Goal: Information Seeking & Learning: Learn about a topic

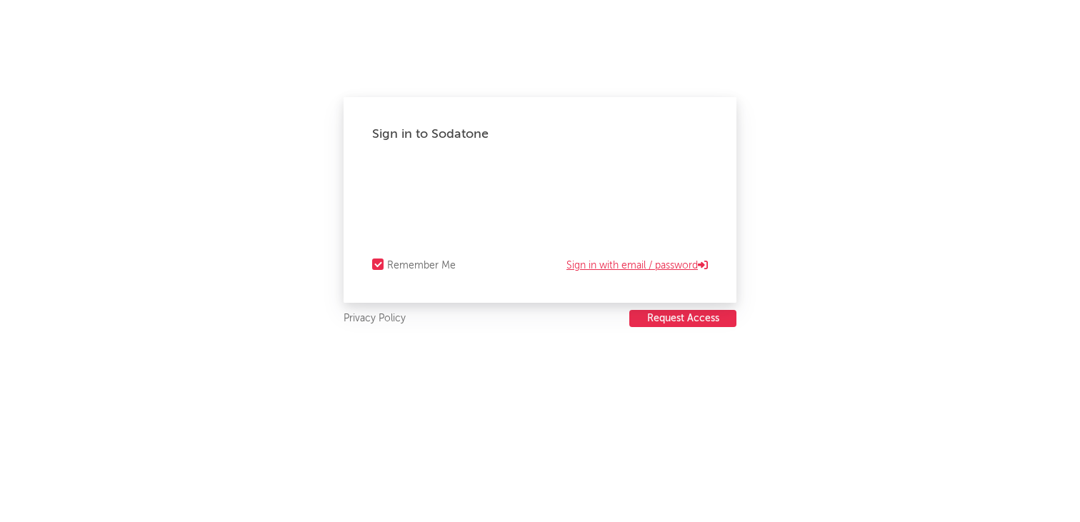
click at [598, 270] on link "Sign in with email / password" at bounding box center [636, 265] width 141 height 17
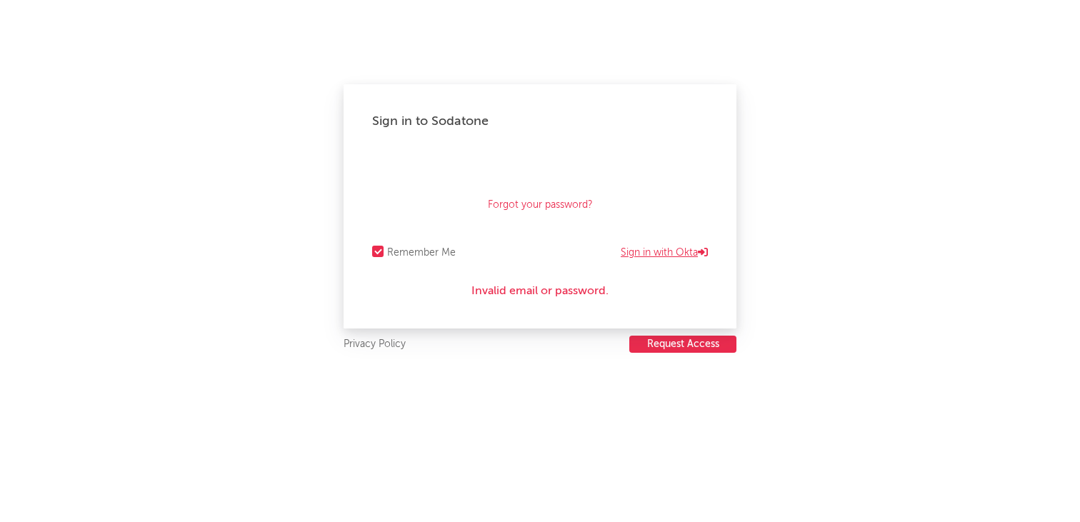
click at [657, 249] on link "Sign in with Okta" at bounding box center [664, 252] width 87 height 17
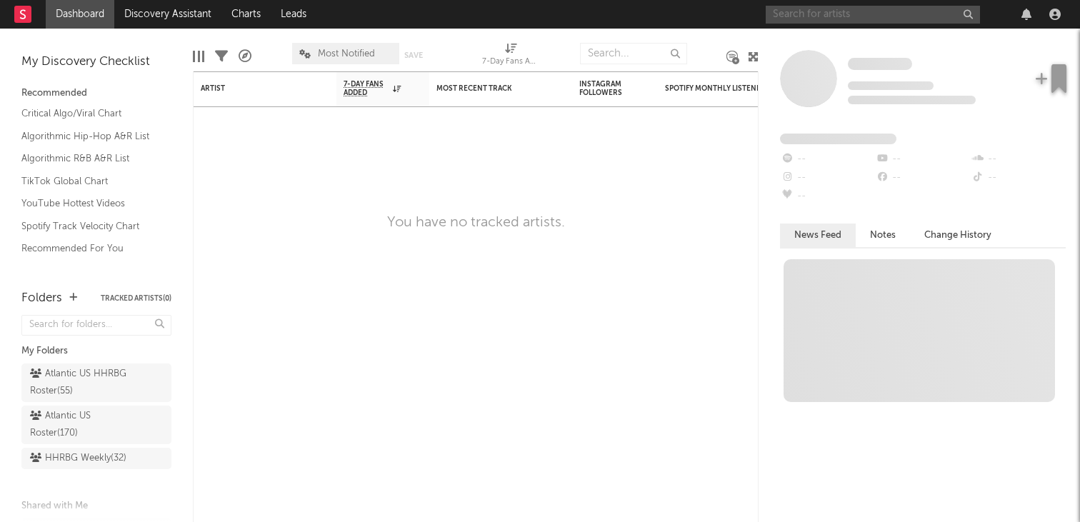
click at [824, 20] on input "text" at bounding box center [873, 15] width 214 height 18
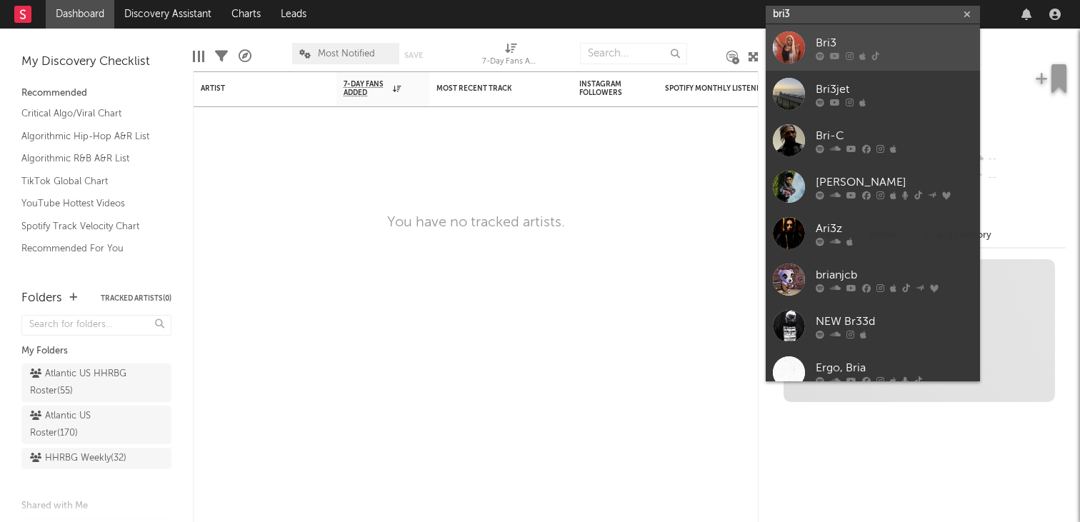
type input "bri3"
click at [867, 38] on div "Bri3" at bounding box center [894, 42] width 157 height 17
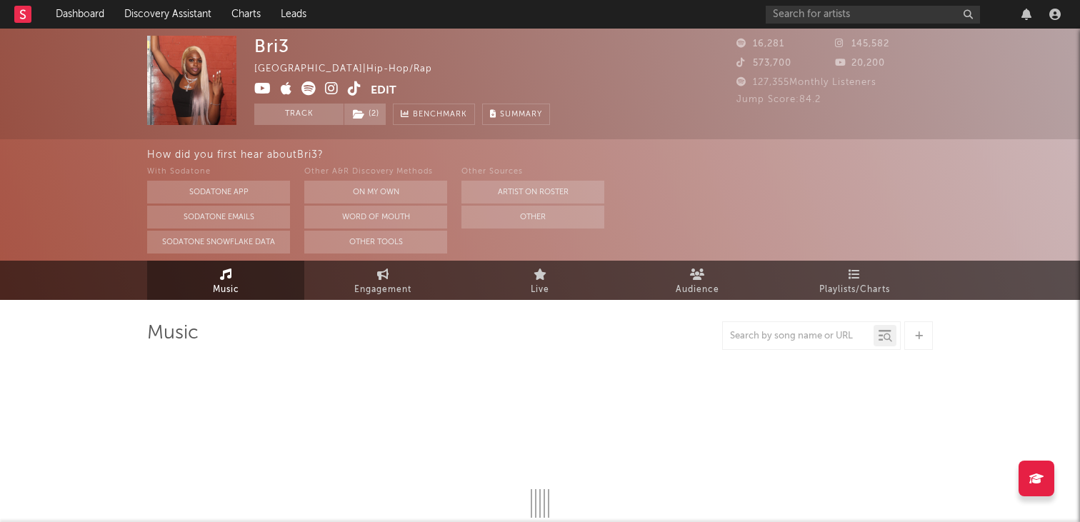
select select "6m"
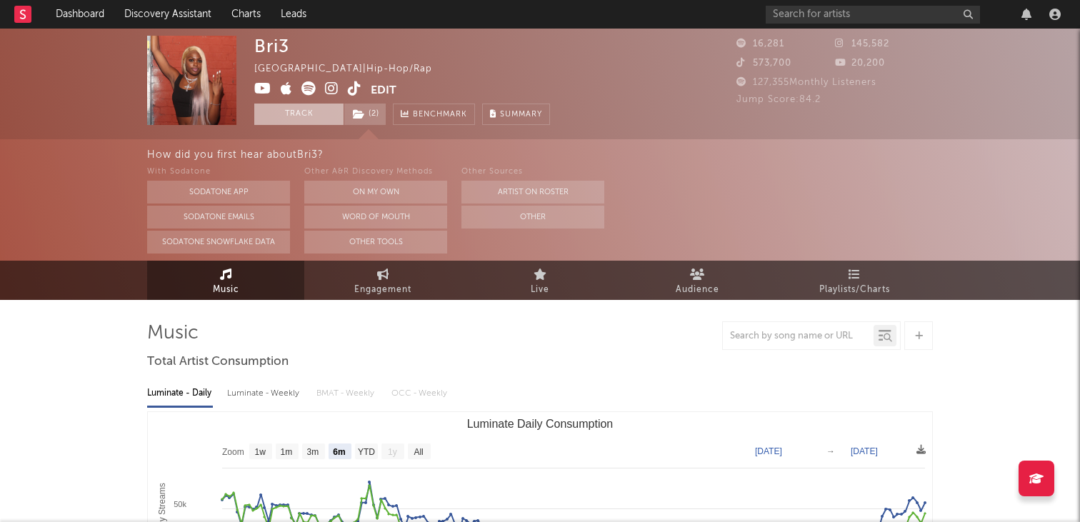
click at [302, 119] on button "Track" at bounding box center [298, 114] width 89 height 21
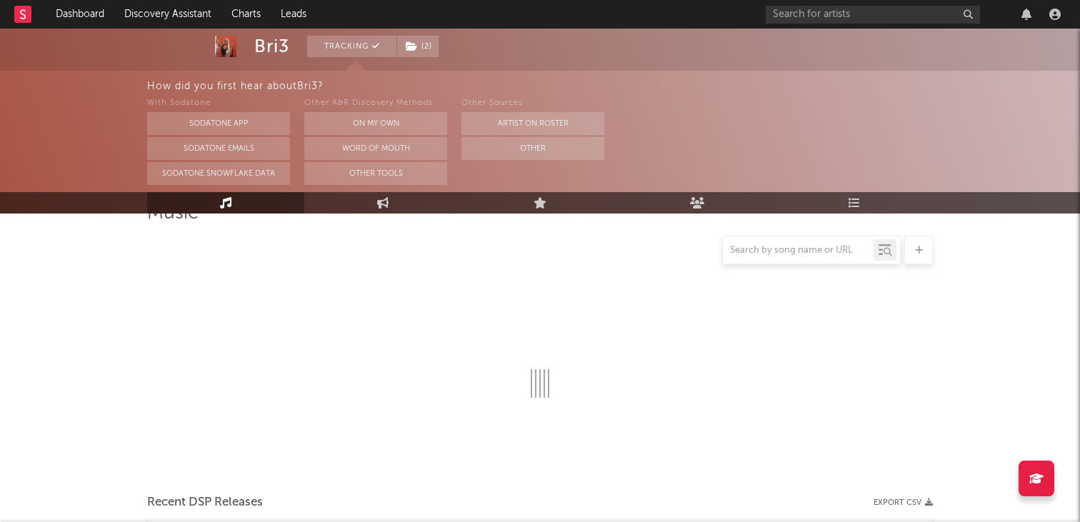
select select "6m"
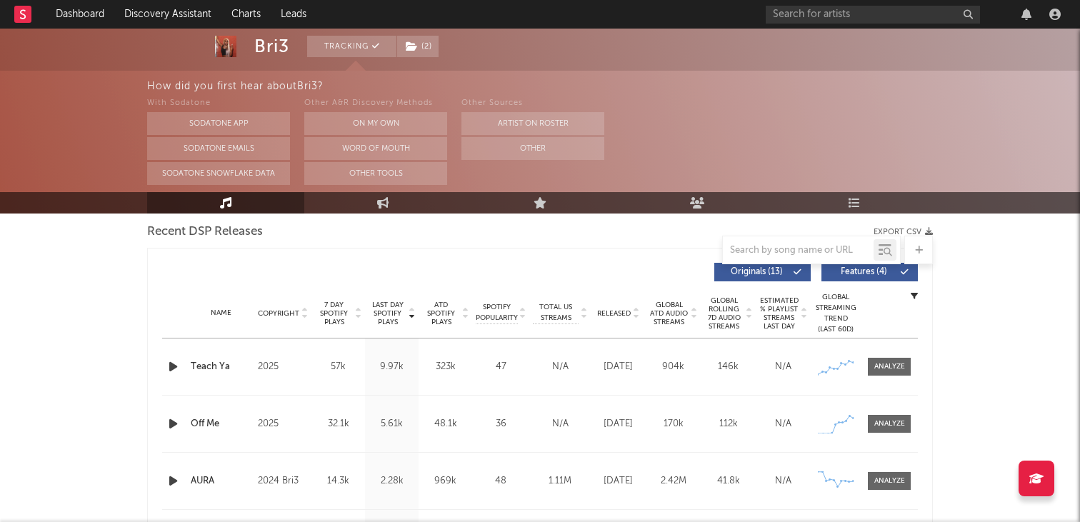
scroll to position [505, 0]
click at [882, 422] on div at bounding box center [889, 422] width 31 height 11
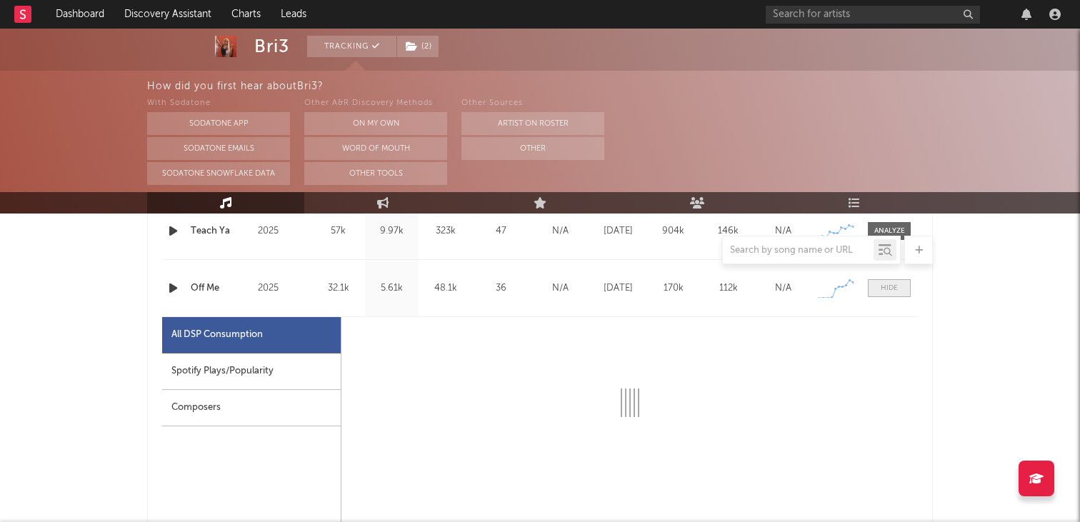
select select "1w"
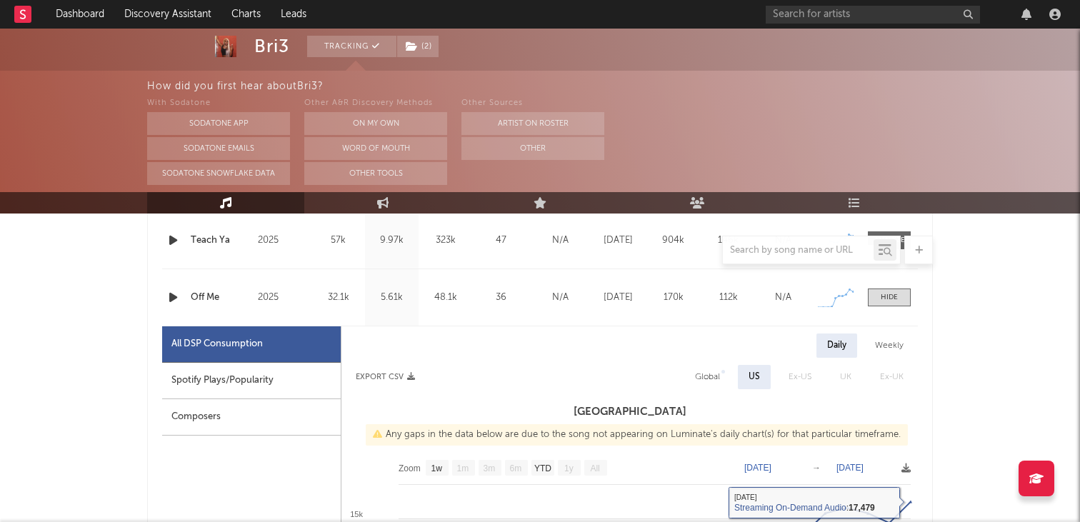
scroll to position [627, 0]
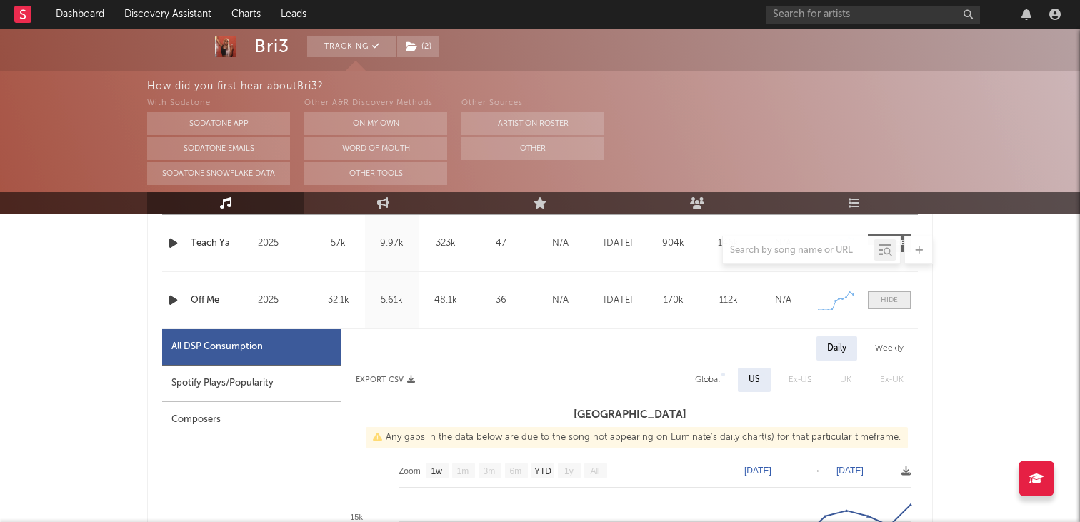
click at [901, 298] on span at bounding box center [889, 300] width 43 height 18
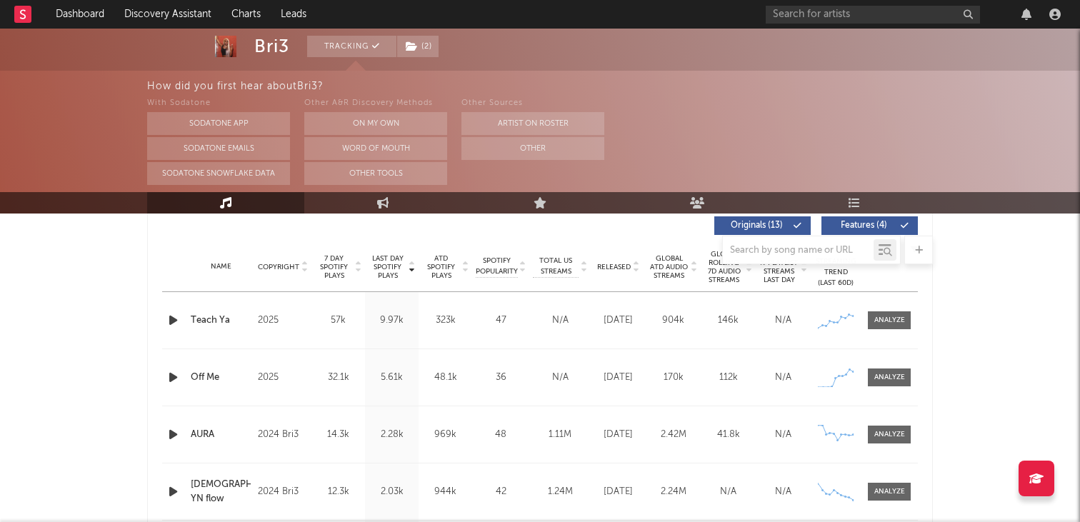
scroll to position [544, 0]
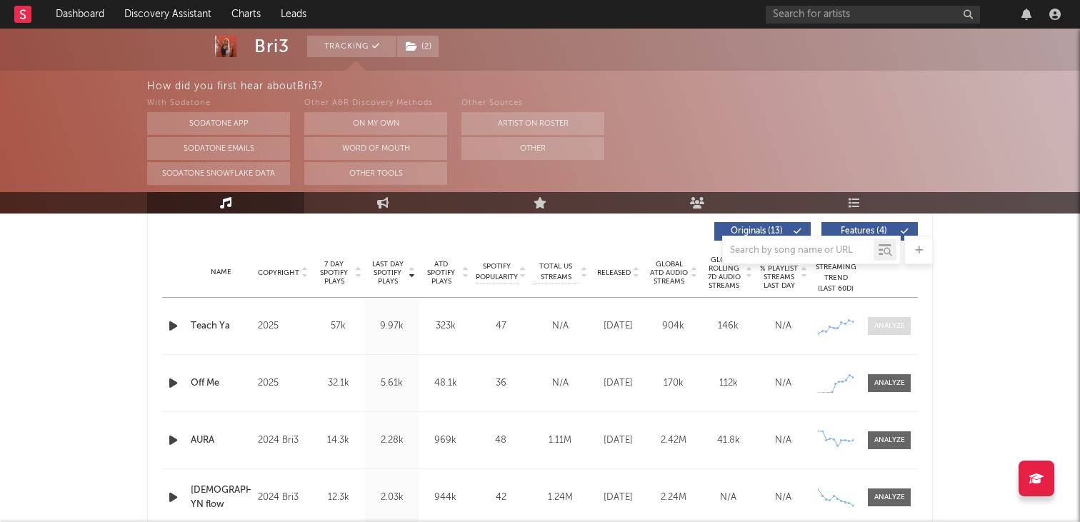
click at [878, 328] on div at bounding box center [889, 326] width 31 height 11
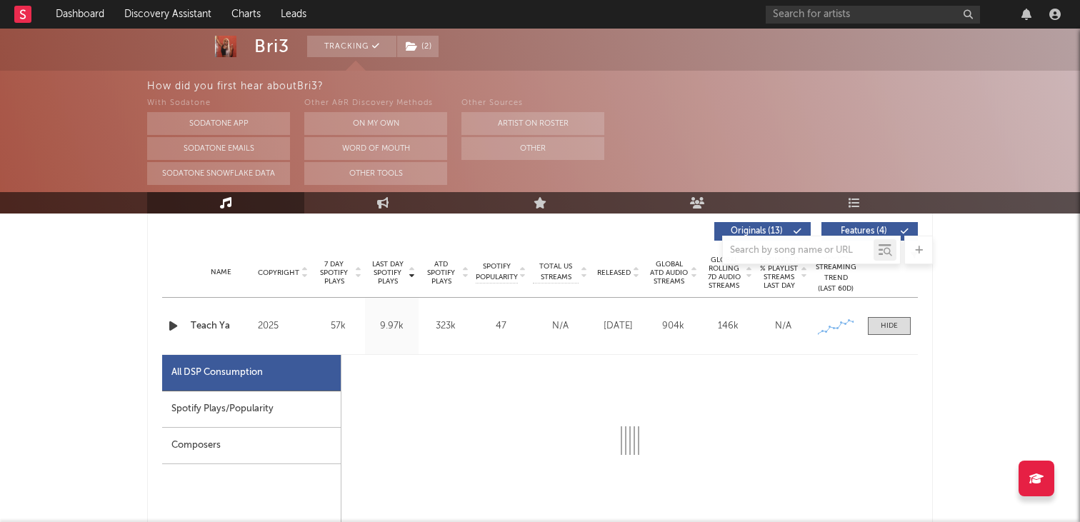
select select "1w"
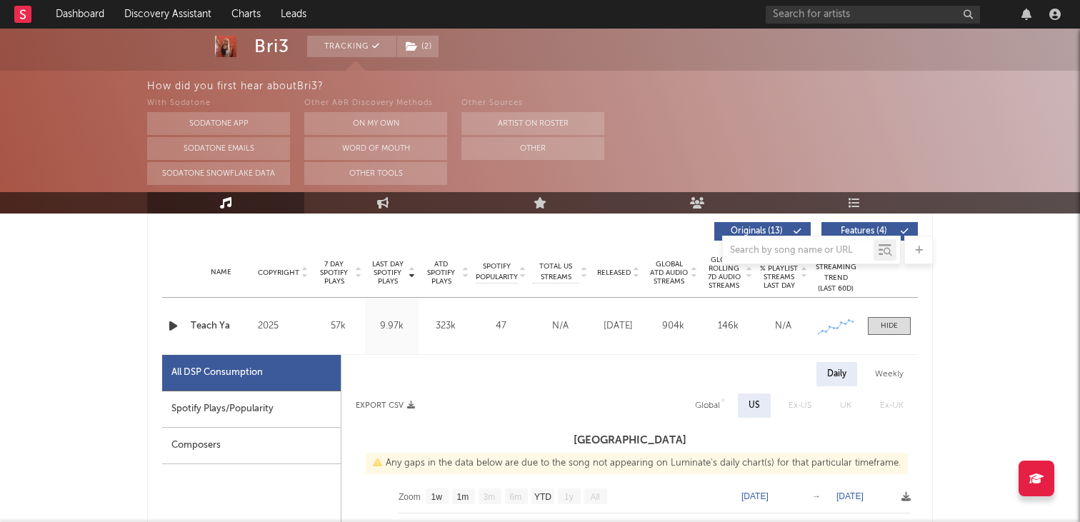
scroll to position [633, 0]
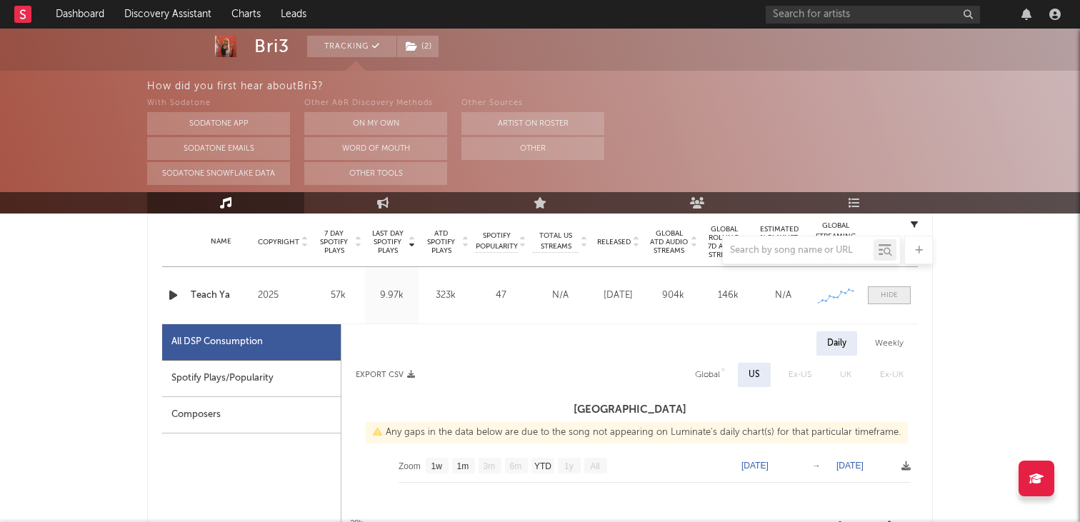
click at [896, 301] on span at bounding box center [889, 295] width 43 height 18
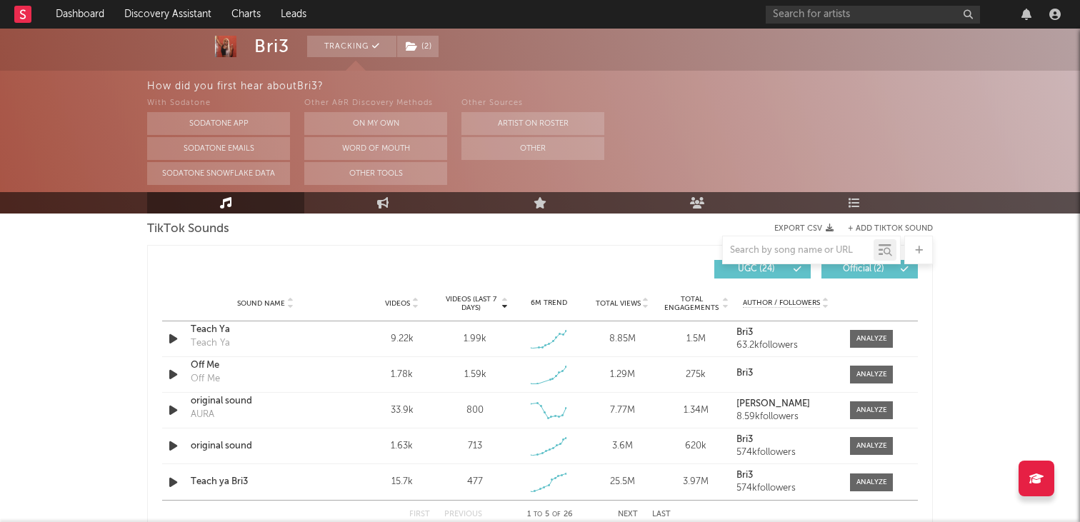
scroll to position [986, 0]
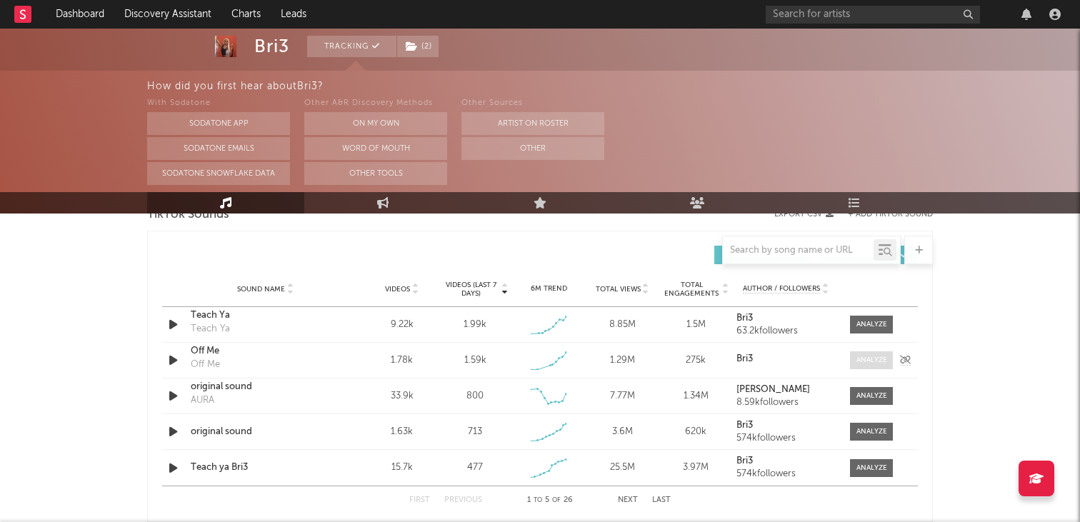
click at [876, 356] on div at bounding box center [871, 360] width 31 height 11
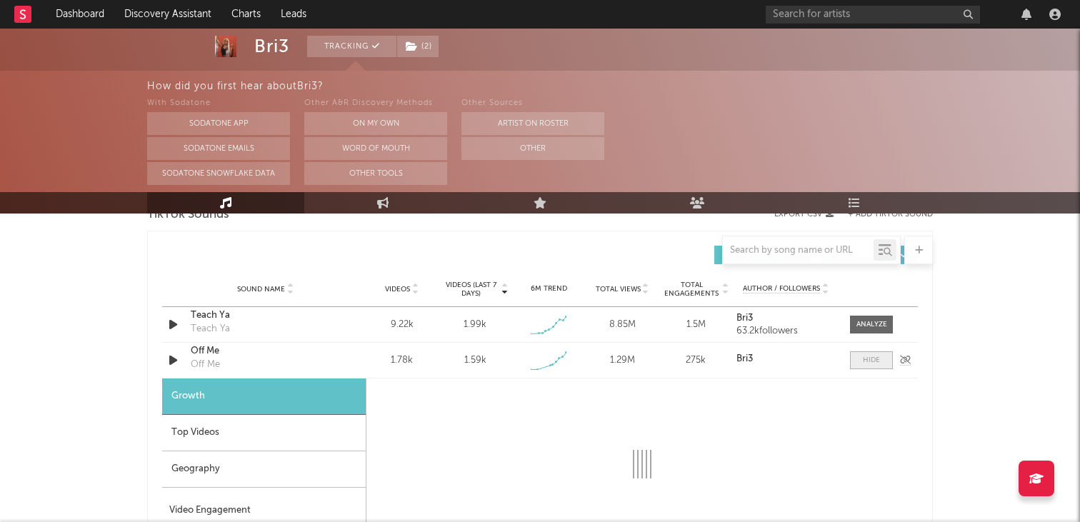
select select "1w"
click at [876, 356] on div at bounding box center [871, 360] width 17 height 11
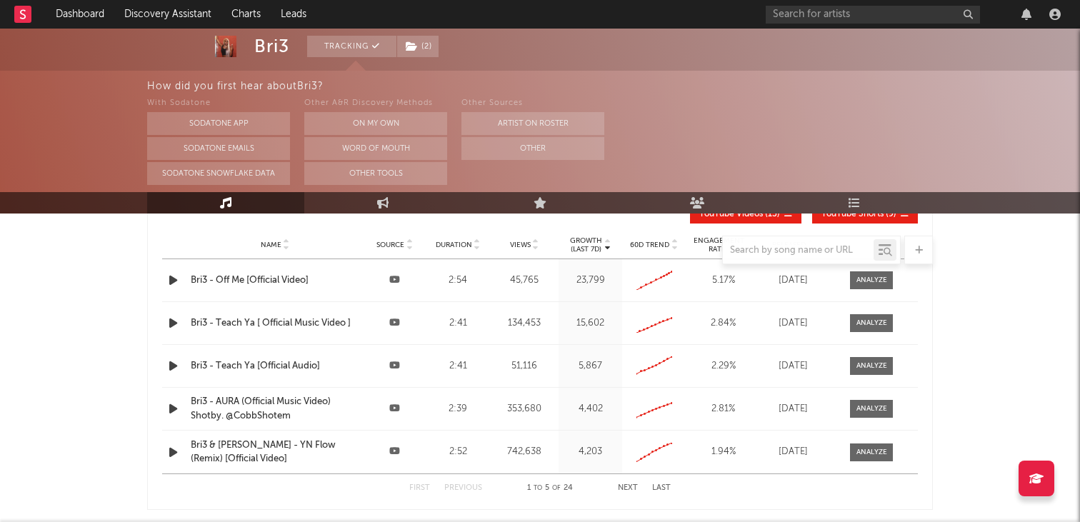
scroll to position [1701, 0]
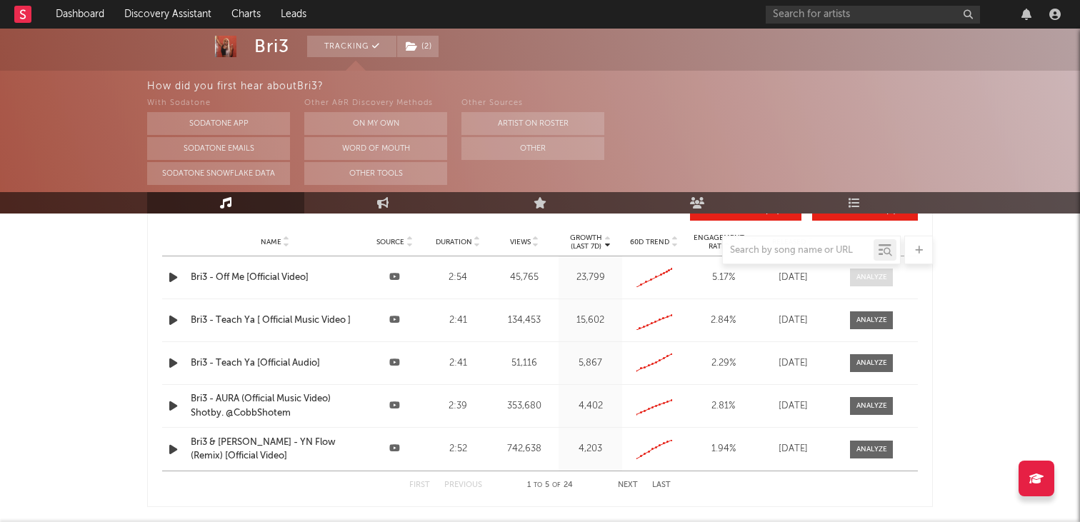
click at [868, 277] on div at bounding box center [871, 277] width 31 height 11
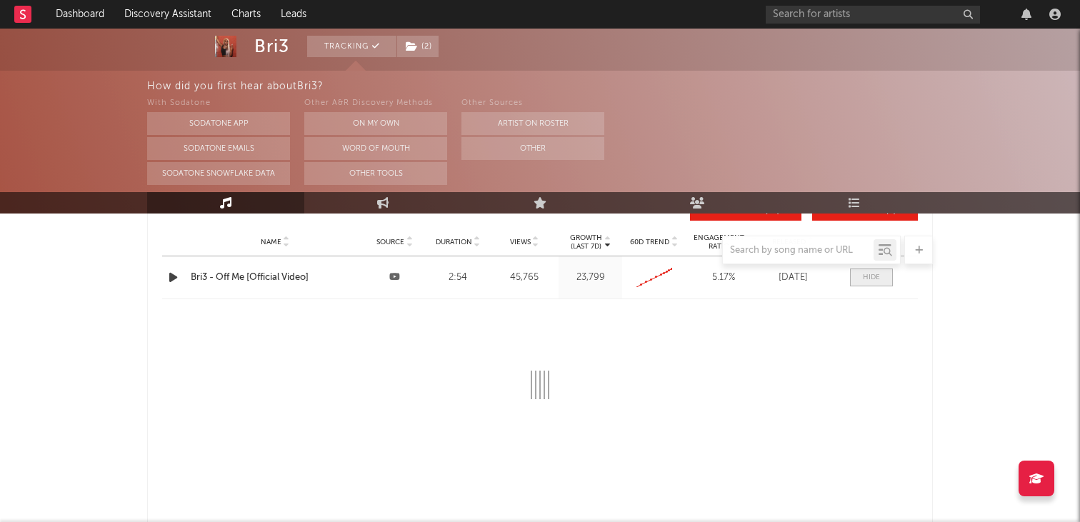
select select "All"
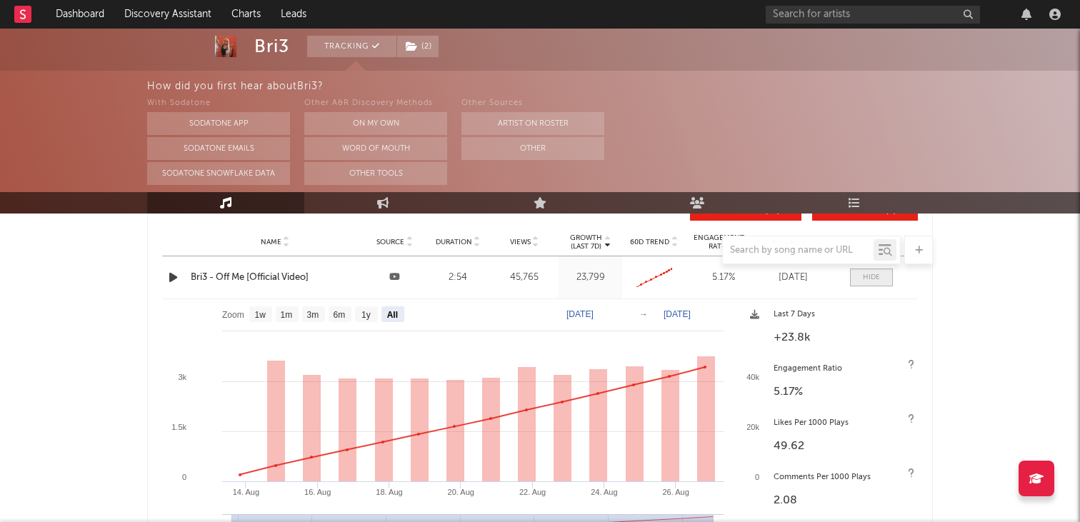
click at [868, 277] on div at bounding box center [871, 277] width 17 height 11
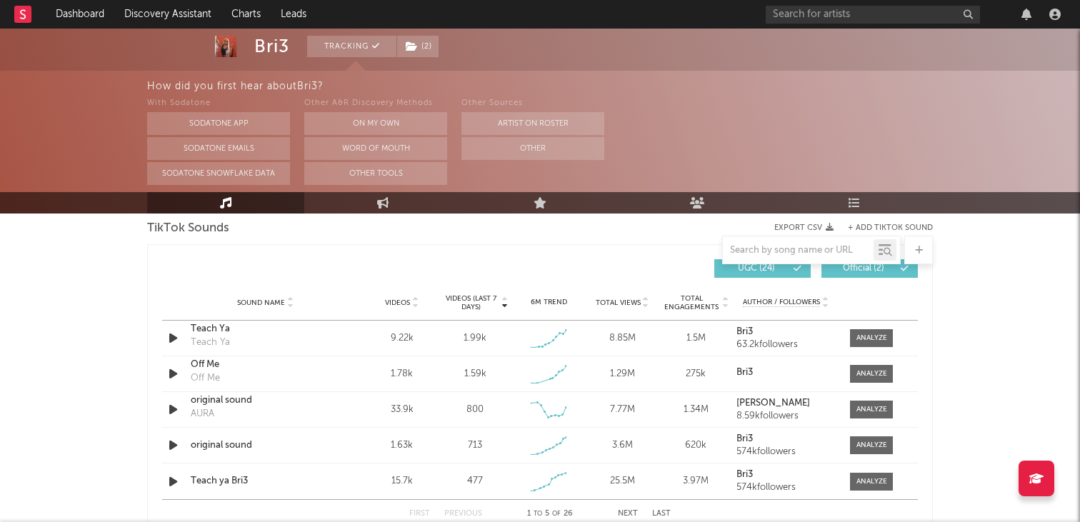
scroll to position [971, 0]
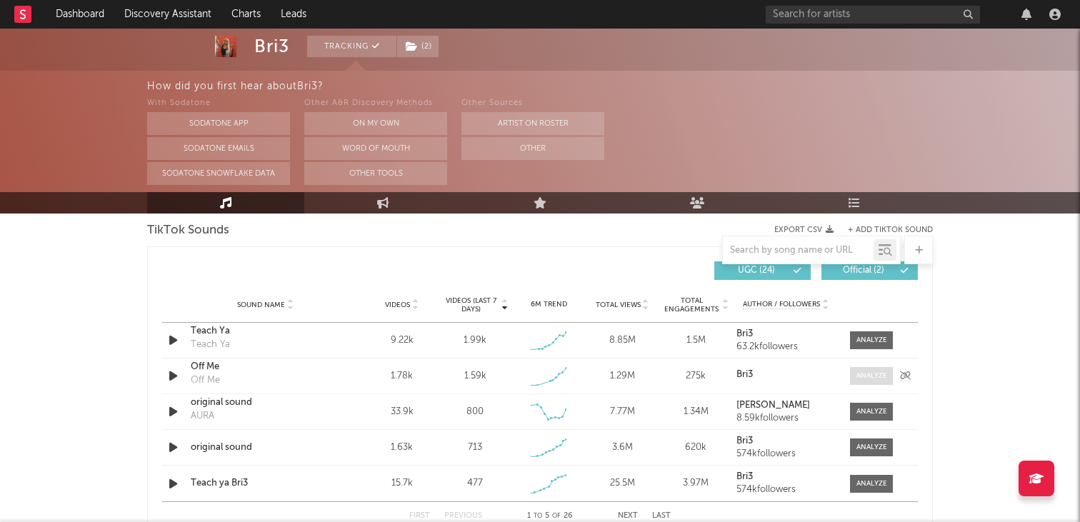
click at [876, 376] on div at bounding box center [871, 376] width 31 height 11
select select "1w"
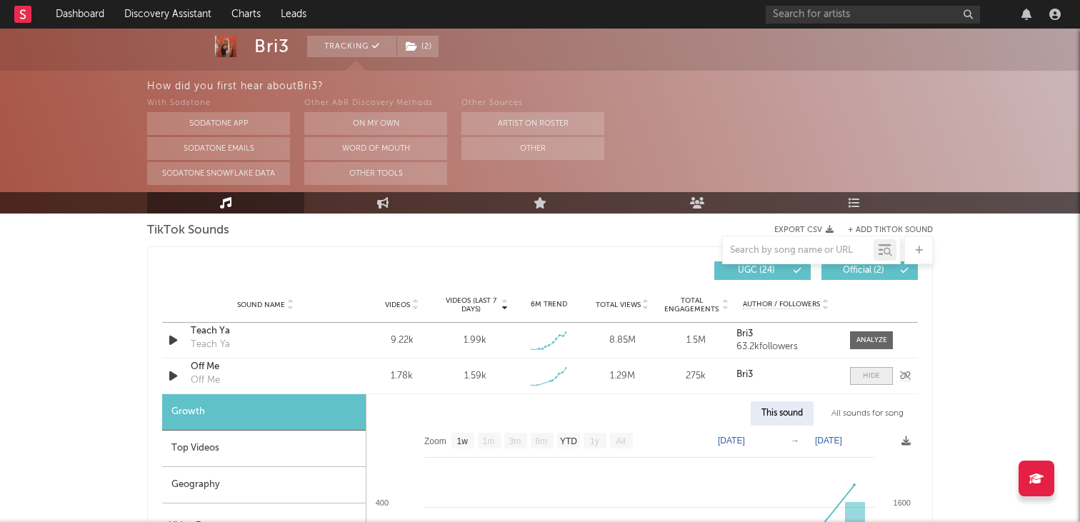
click at [876, 376] on div at bounding box center [871, 376] width 17 height 11
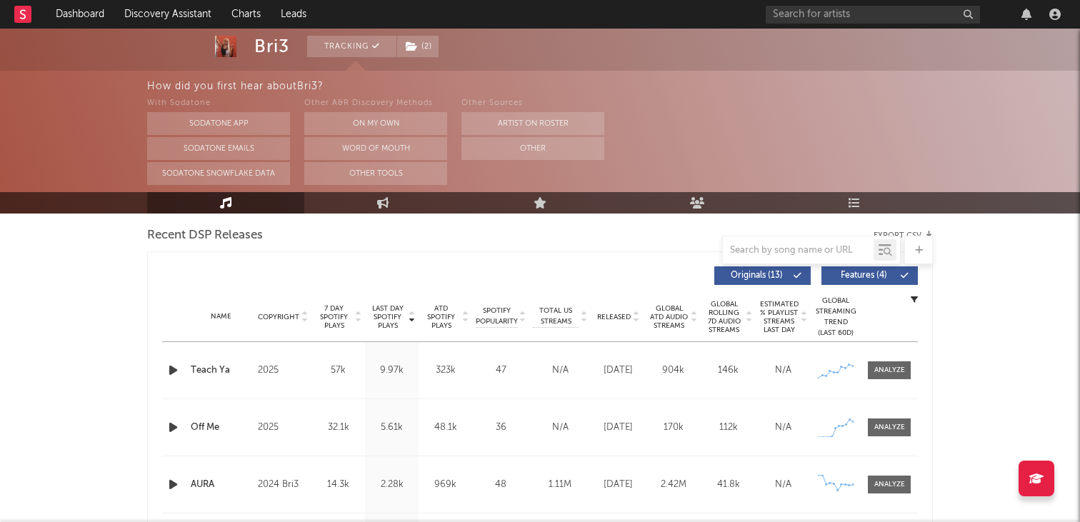
scroll to position [502, 0]
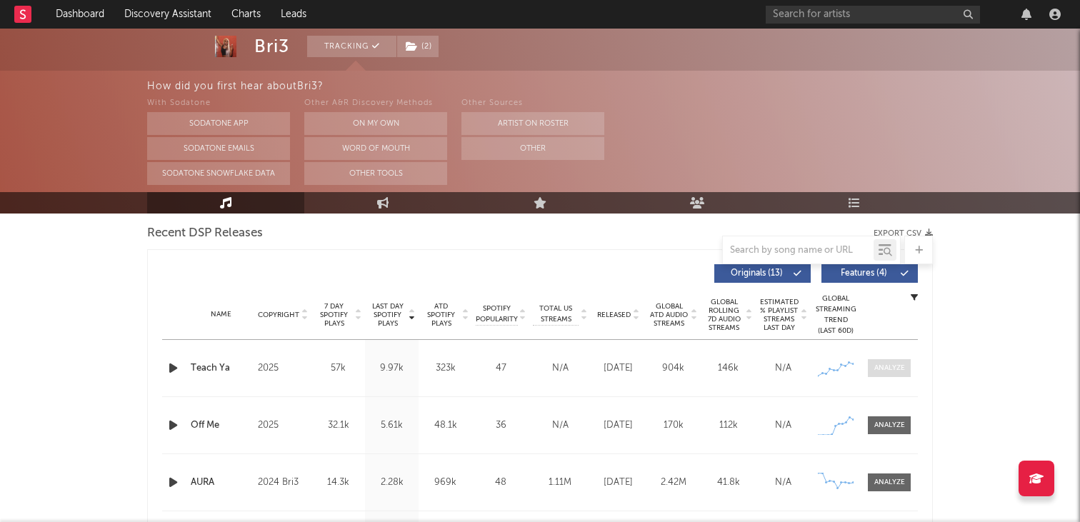
click at [886, 374] on span at bounding box center [889, 368] width 43 height 18
select select "1w"
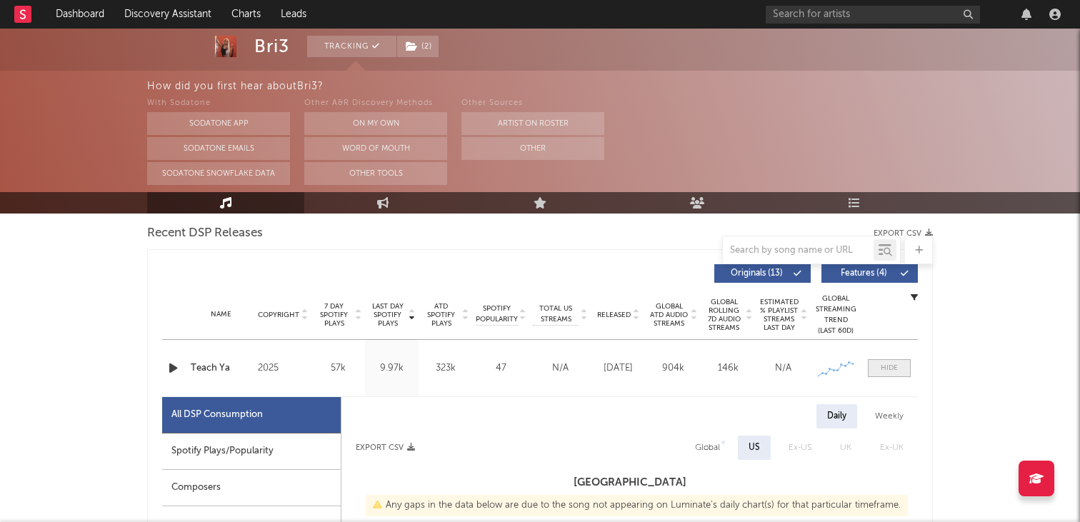
click at [887, 373] on div at bounding box center [889, 368] width 17 height 11
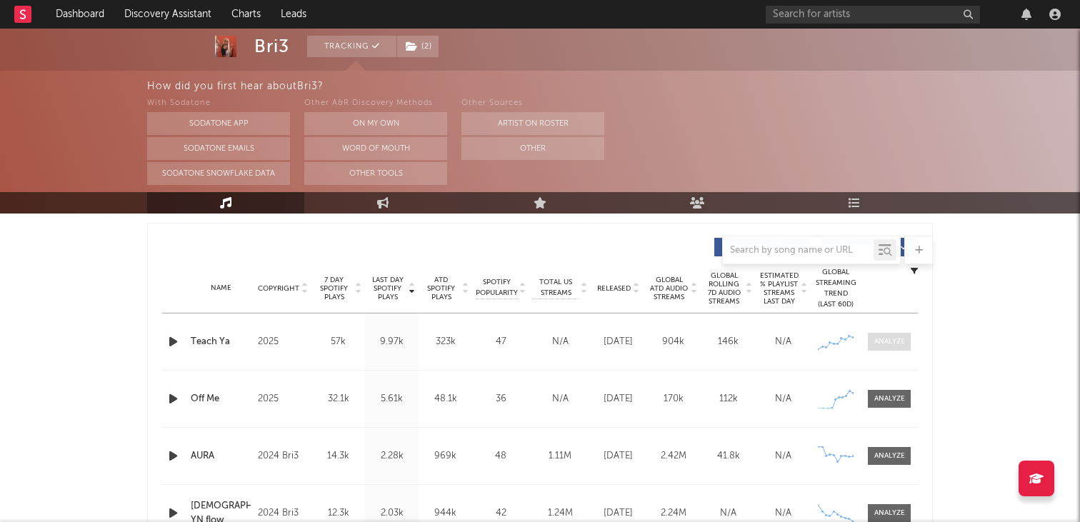
scroll to position [534, 0]
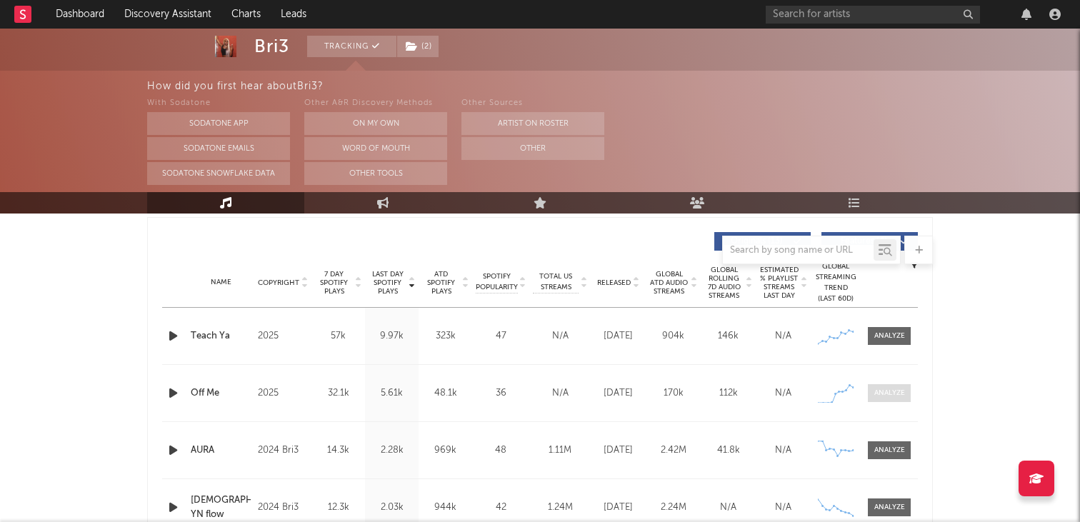
click at [891, 397] on div at bounding box center [889, 393] width 31 height 11
select select "1w"
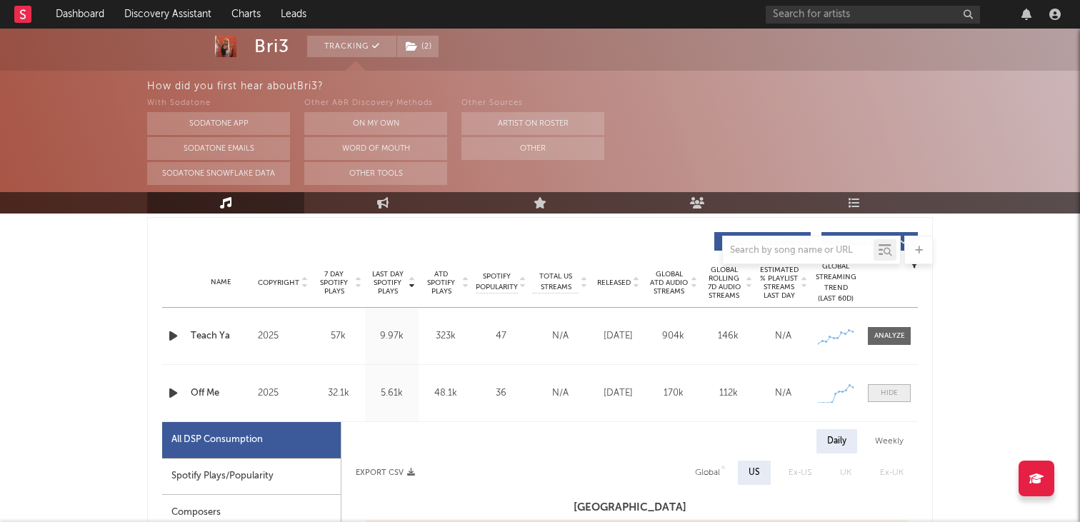
click at [891, 397] on div at bounding box center [889, 393] width 17 height 11
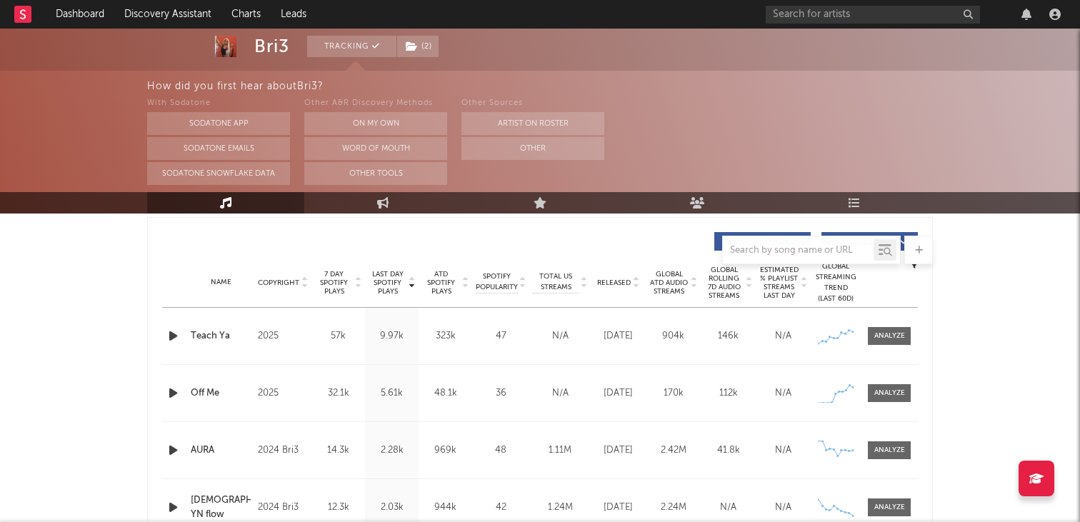
scroll to position [623, 0]
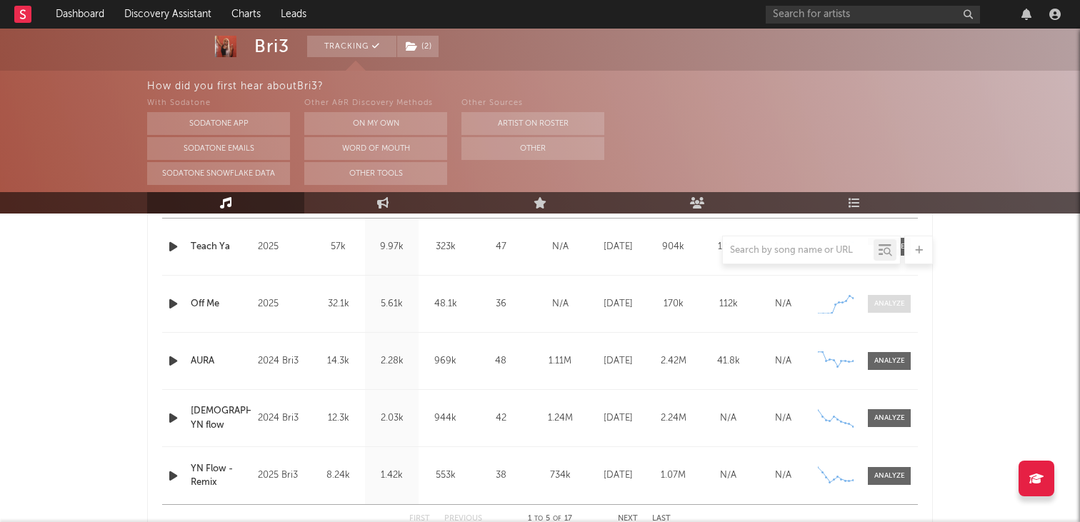
click at [903, 306] on div at bounding box center [889, 304] width 31 height 11
select select "1w"
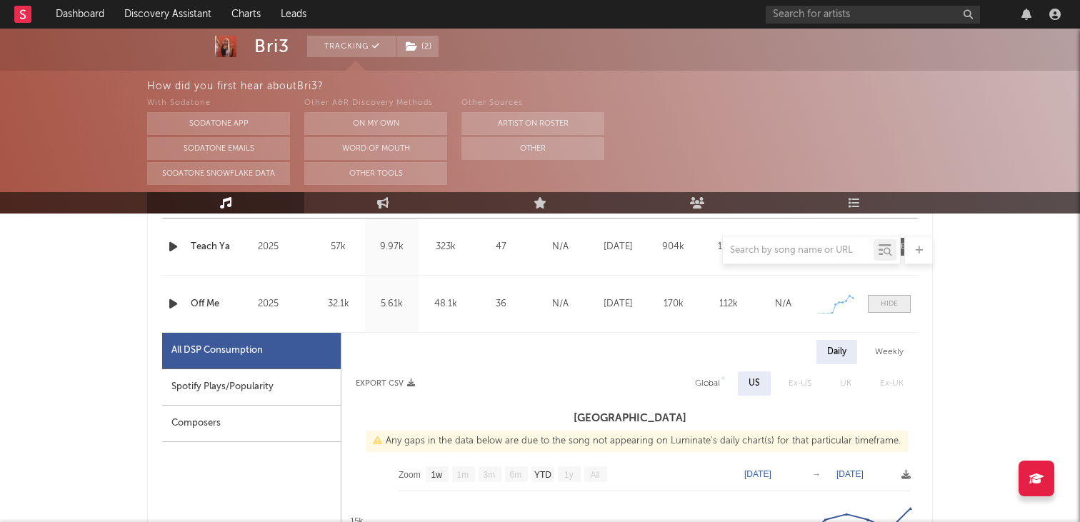
click at [909, 309] on span at bounding box center [889, 304] width 43 height 18
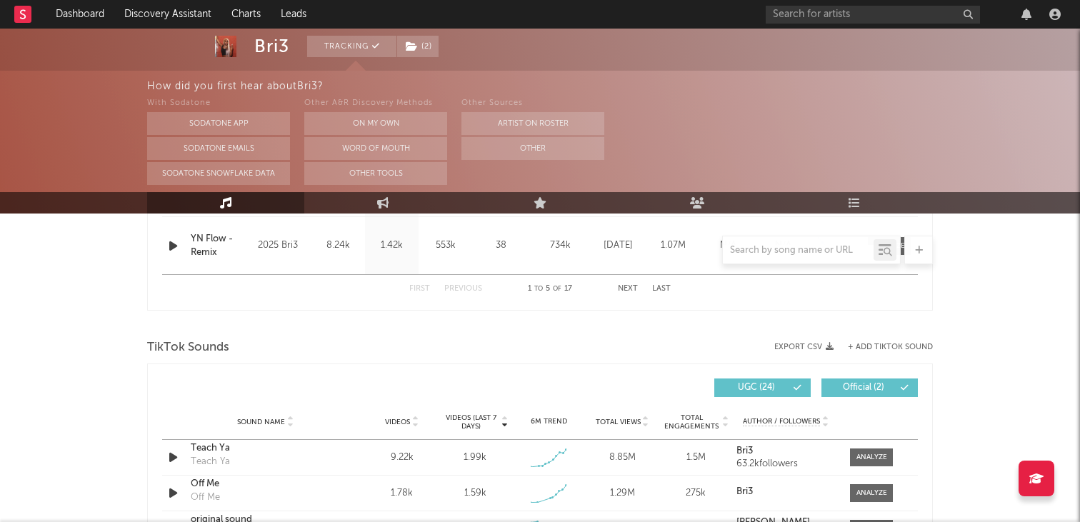
scroll to position [1008, 0]
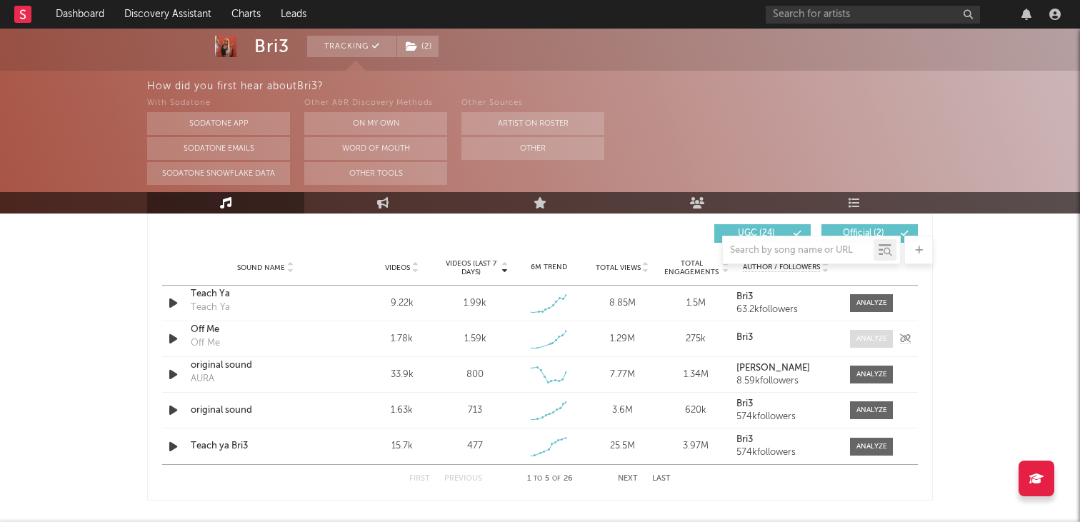
click at [874, 330] on span at bounding box center [871, 339] width 43 height 18
select select "1w"
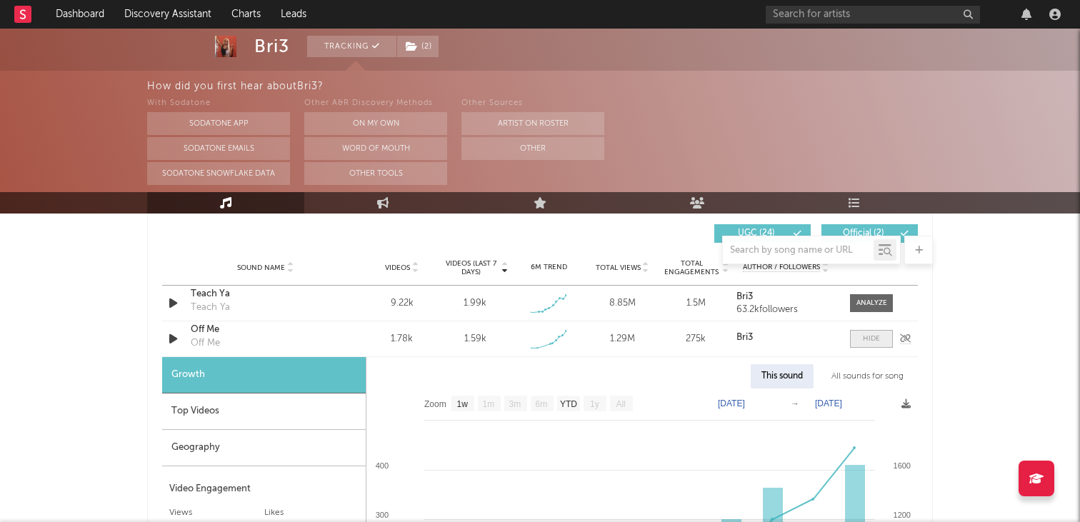
click at [874, 330] on span at bounding box center [871, 339] width 43 height 18
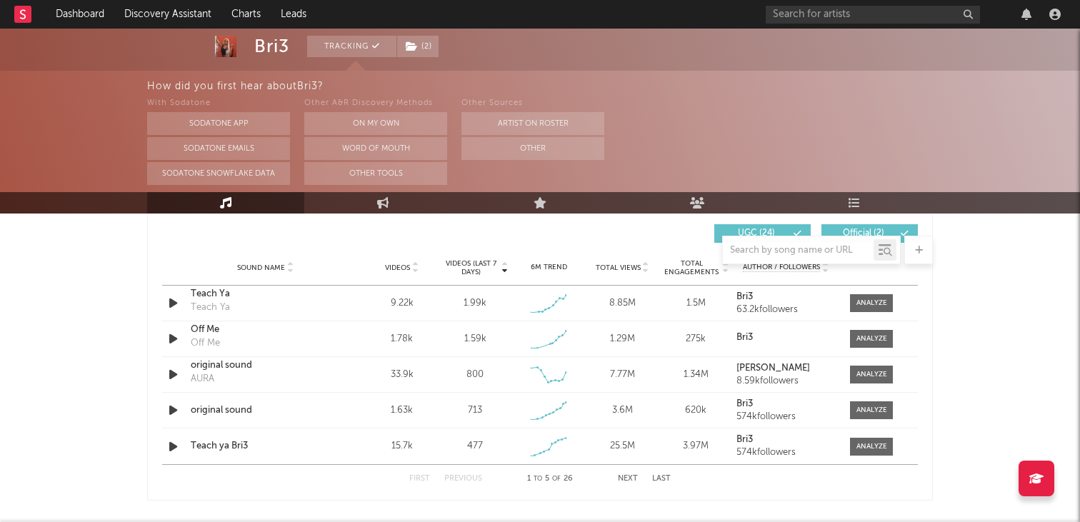
click at [990, 334] on div "Bri3 Tracking ( 2 ) [GEOGRAPHIC_DATA] | Hip-Hop/Rap Edit Tracking ( 2 ) Email A…" at bounding box center [540, 164] width 1080 height 2286
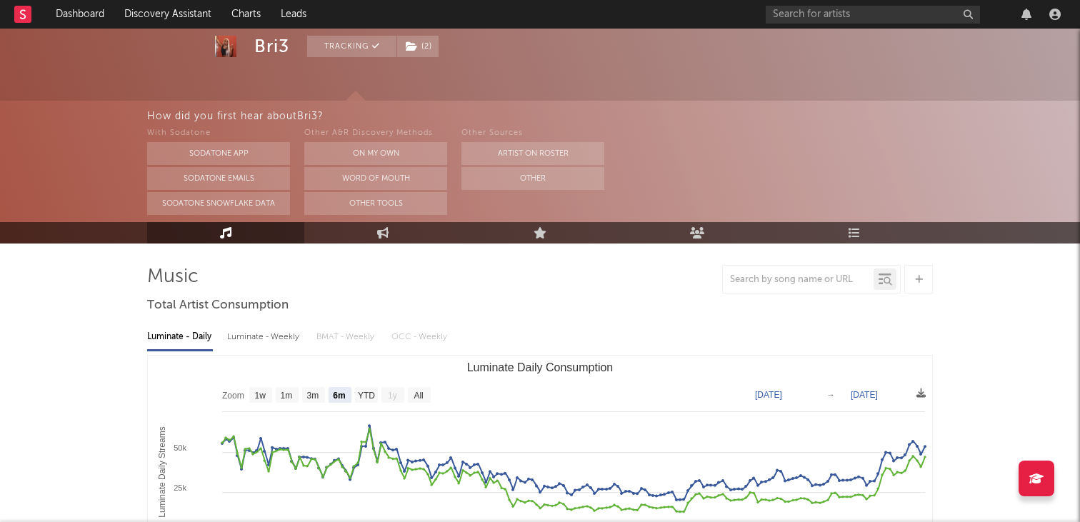
scroll to position [46, 0]
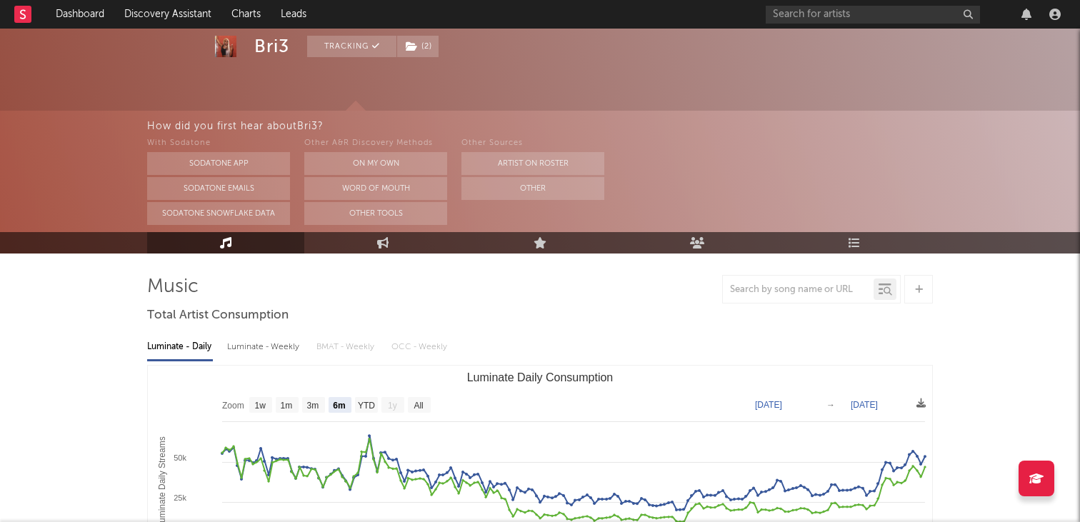
click at [287, 339] on div "Luminate - Weekly" at bounding box center [264, 347] width 75 height 24
select select "6m"
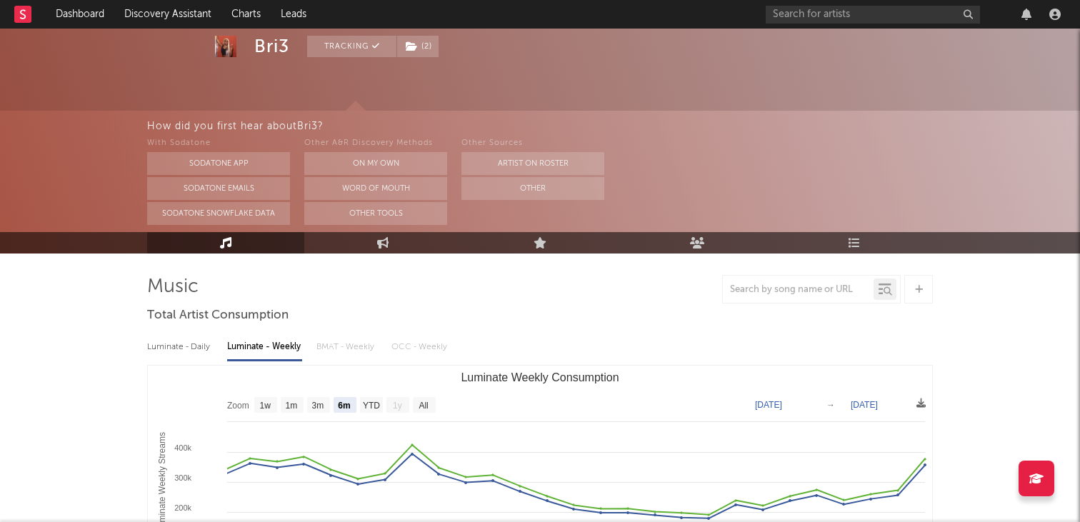
click at [199, 338] on div "Luminate - Daily" at bounding box center [180, 347] width 66 height 24
select select "6m"
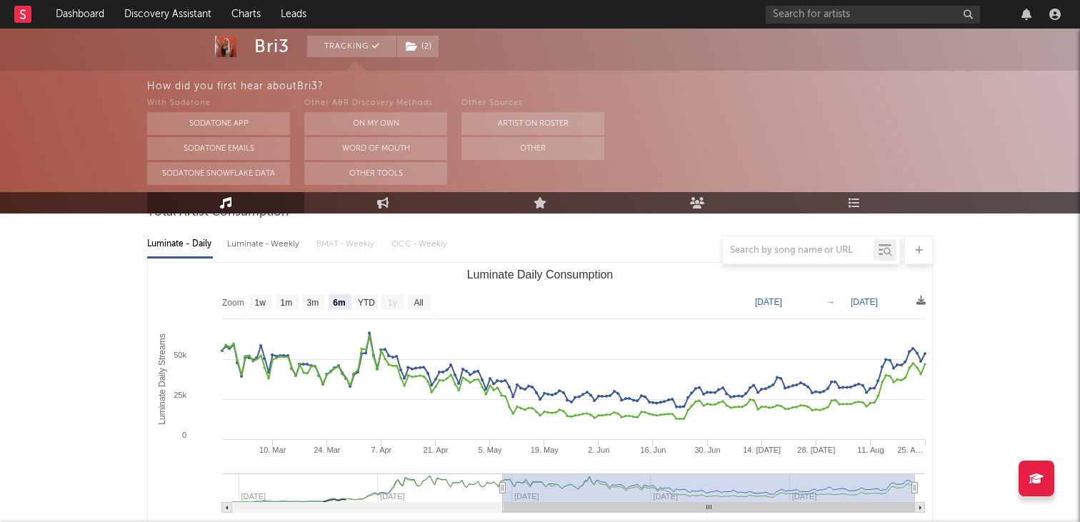
scroll to position [156, 0]
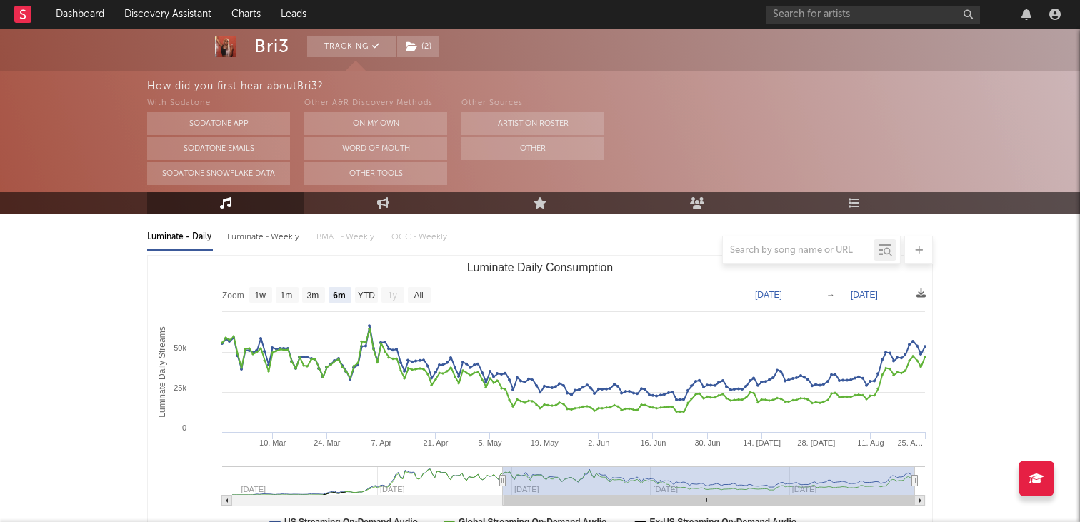
click at [261, 220] on div "Luminate - Daily Luminate - Weekly BMAT - Weekly OCC - Weekly Zoom 1w 1m 3m 6m …" at bounding box center [540, 382] width 786 height 328
click at [261, 241] on div at bounding box center [540, 250] width 786 height 29
click at [261, 239] on div at bounding box center [540, 250] width 786 height 29
click at [261, 238] on div at bounding box center [540, 250] width 786 height 29
click at [261, 236] on div at bounding box center [540, 250] width 786 height 29
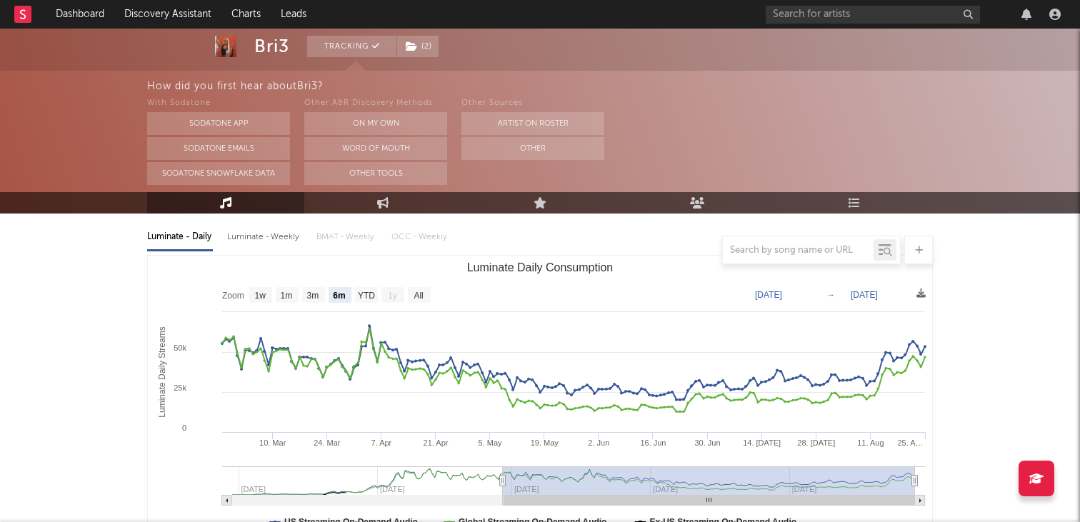
click at [276, 233] on div "Luminate - Weekly" at bounding box center [264, 237] width 75 height 24
select select "6m"
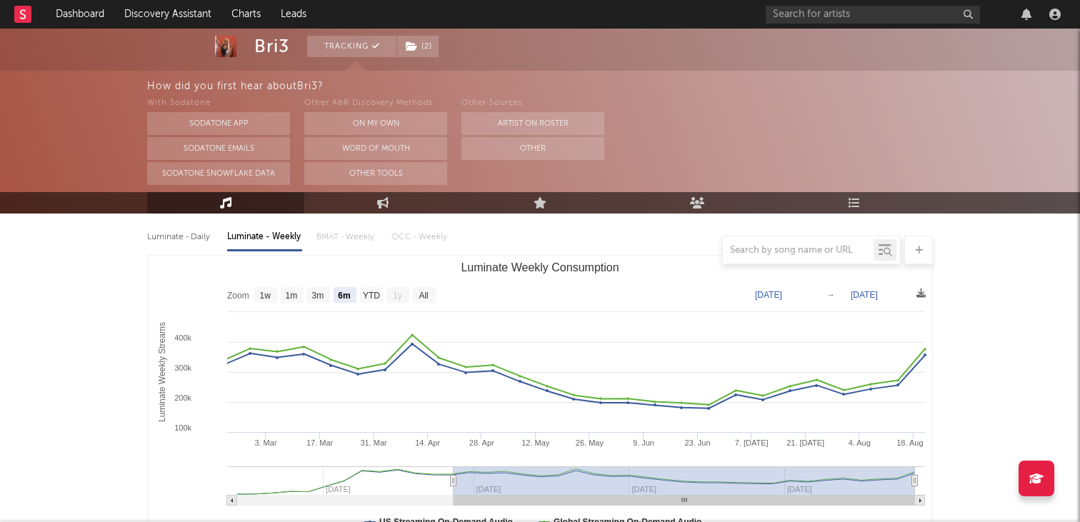
click at [198, 239] on div at bounding box center [540, 250] width 786 height 29
click at [195, 239] on div at bounding box center [540, 250] width 786 height 29
click at [330, 239] on div at bounding box center [540, 250] width 786 height 29
click at [194, 240] on div at bounding box center [540, 250] width 786 height 29
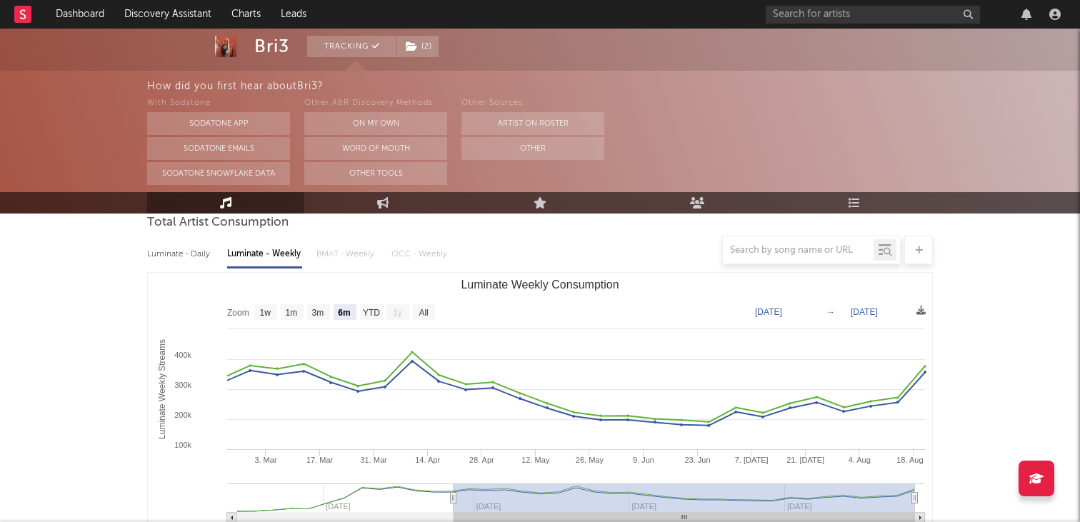
scroll to position [121, 0]
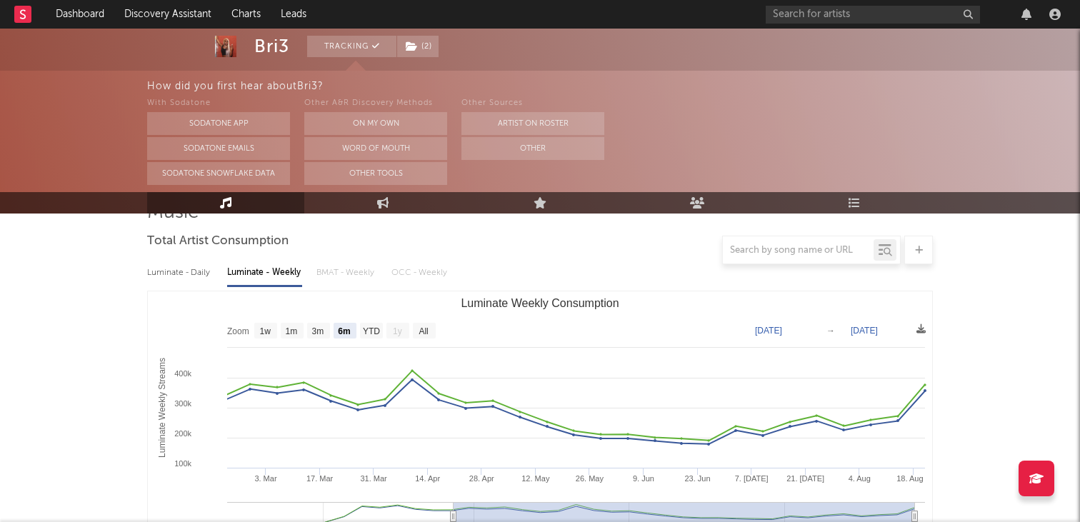
click at [161, 274] on div "Luminate - Daily" at bounding box center [180, 273] width 66 height 24
select select "6m"
